Goal: Register for event/course

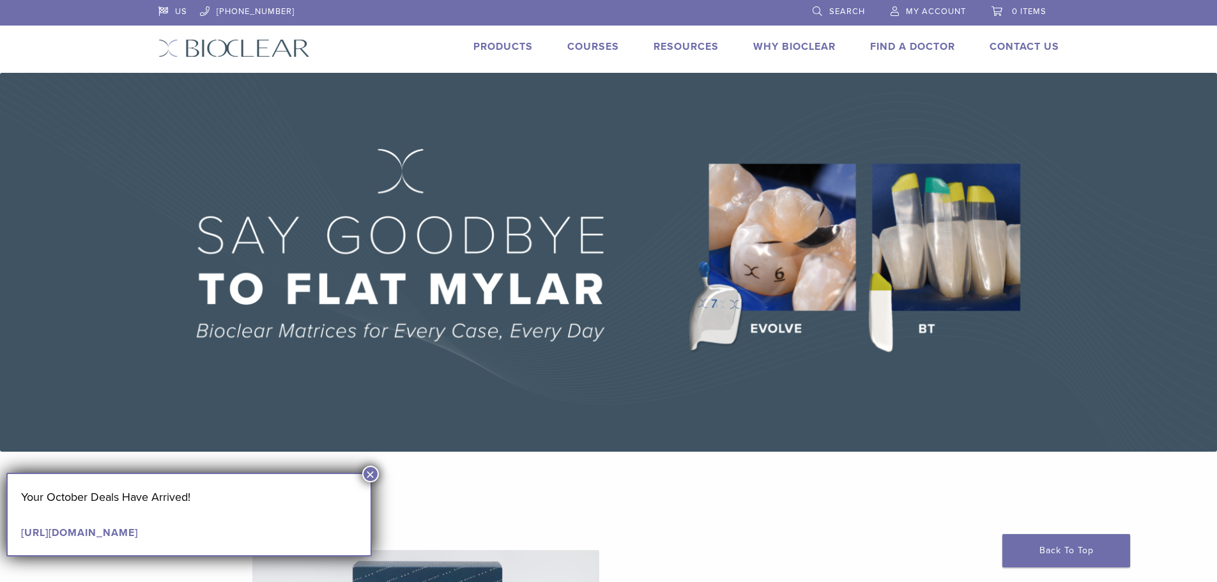
click at [611, 43] on link "Courses" at bounding box center [593, 46] width 52 height 13
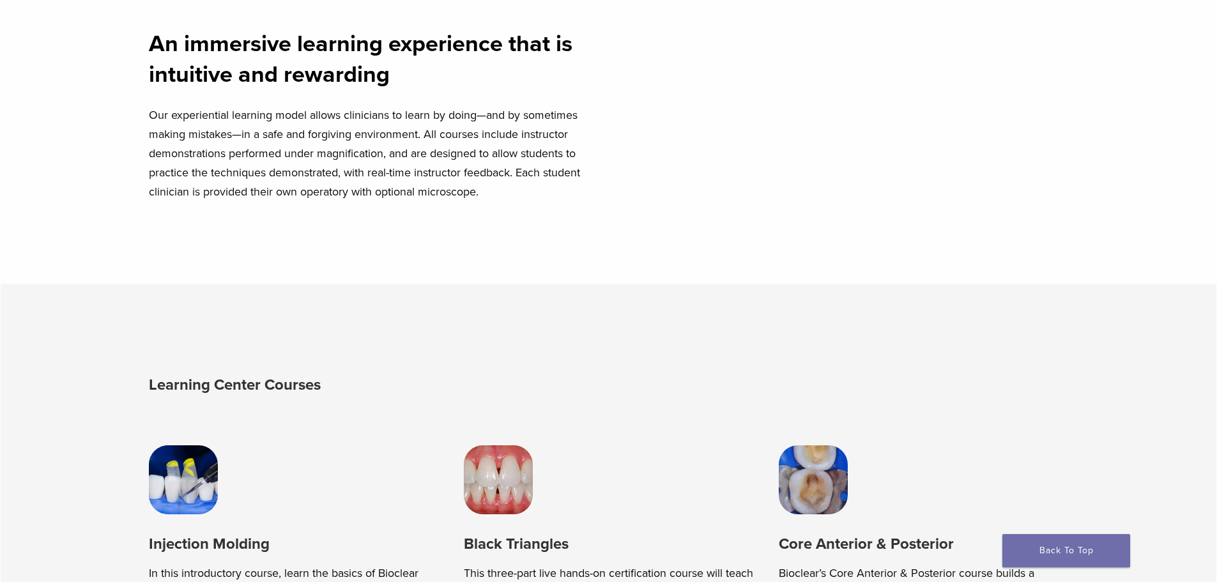
scroll to position [894, 0]
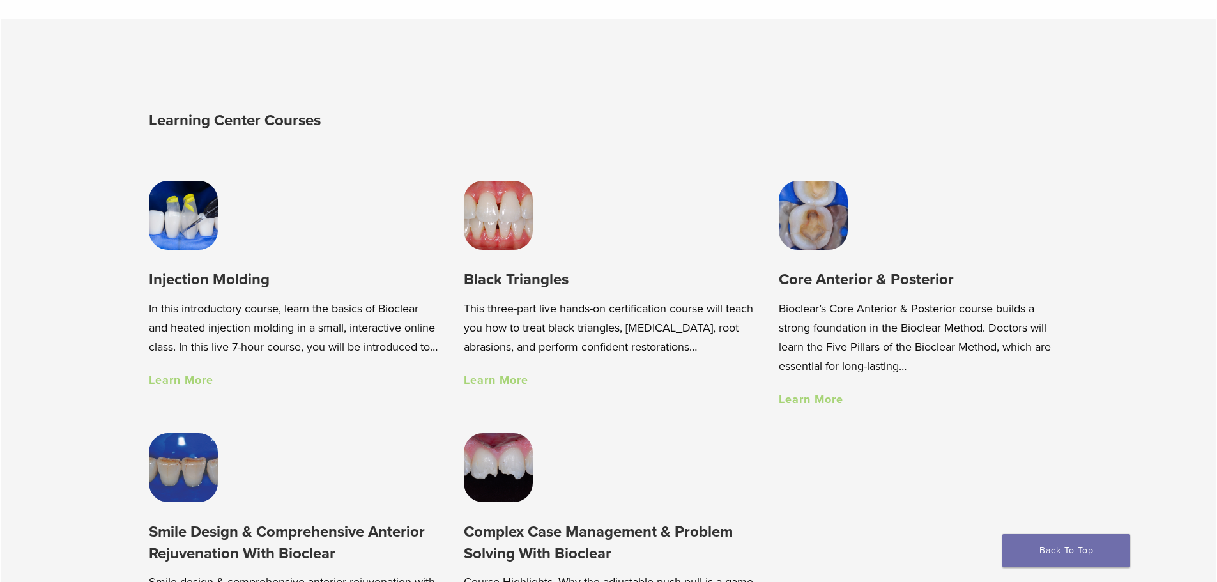
click at [202, 387] on link "Learn More" at bounding box center [181, 380] width 65 height 14
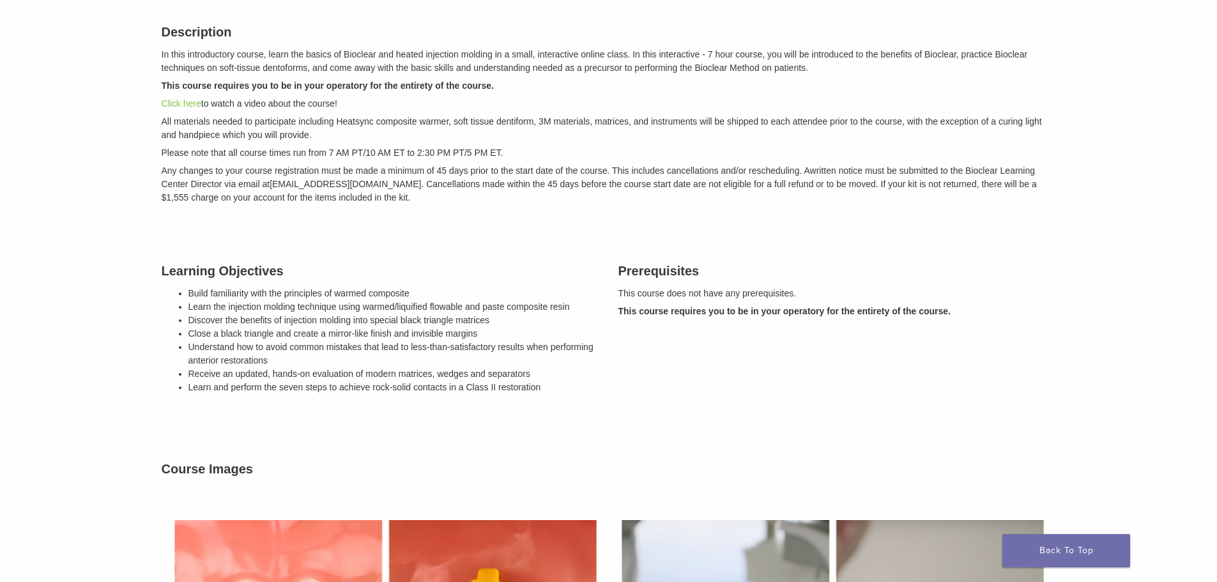
scroll to position [511, 0]
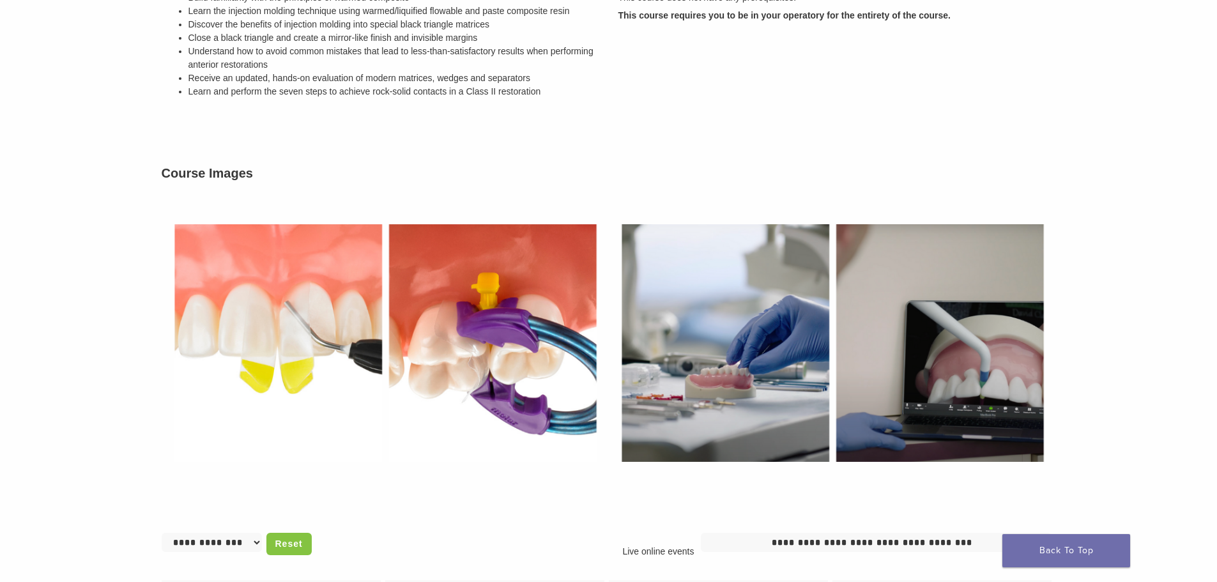
click at [303, 376] on img at bounding box center [385, 343] width 447 height 308
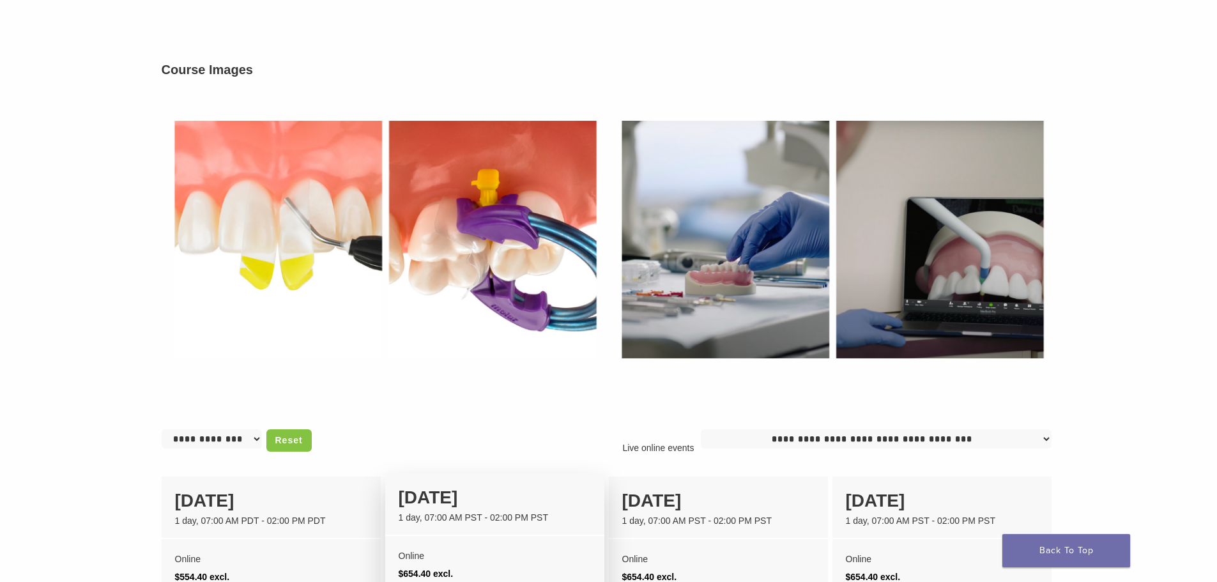
scroll to position [894, 0]
